Goal: Check status: Check status

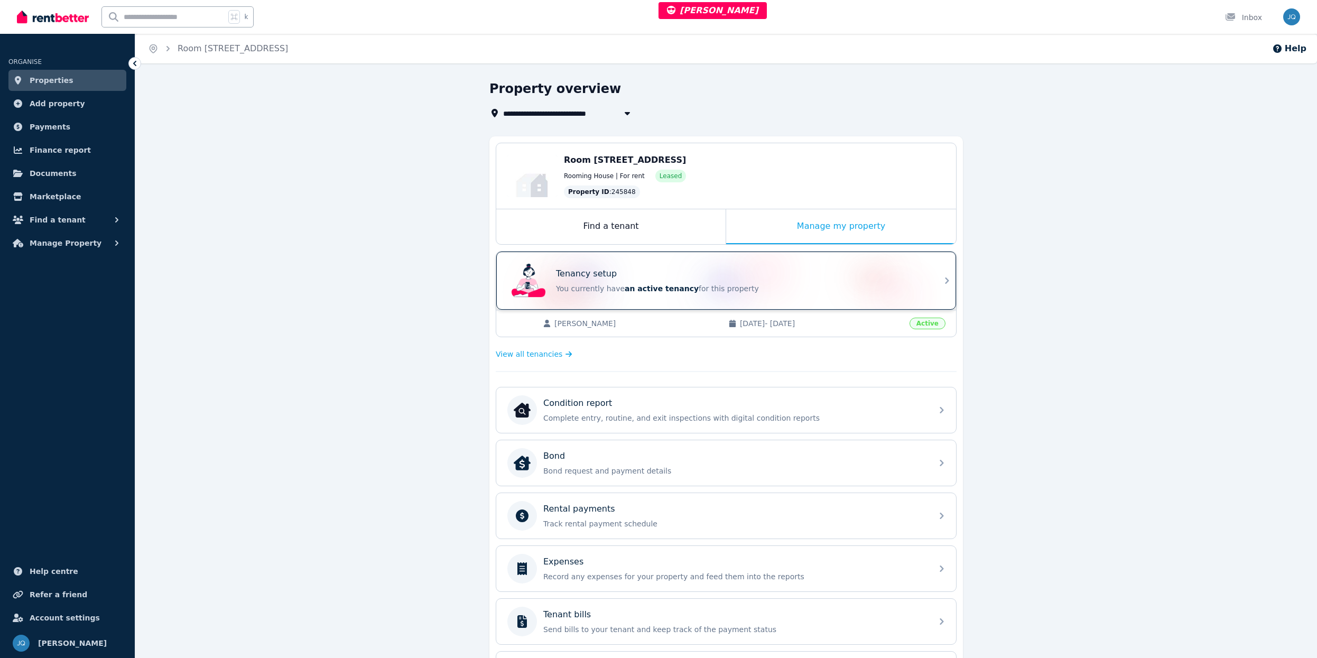
click at [823, 295] on div "Tenancy setup You currently have an active tenancy for this property" at bounding box center [716, 280] width 419 height 42
